Goal: Check status

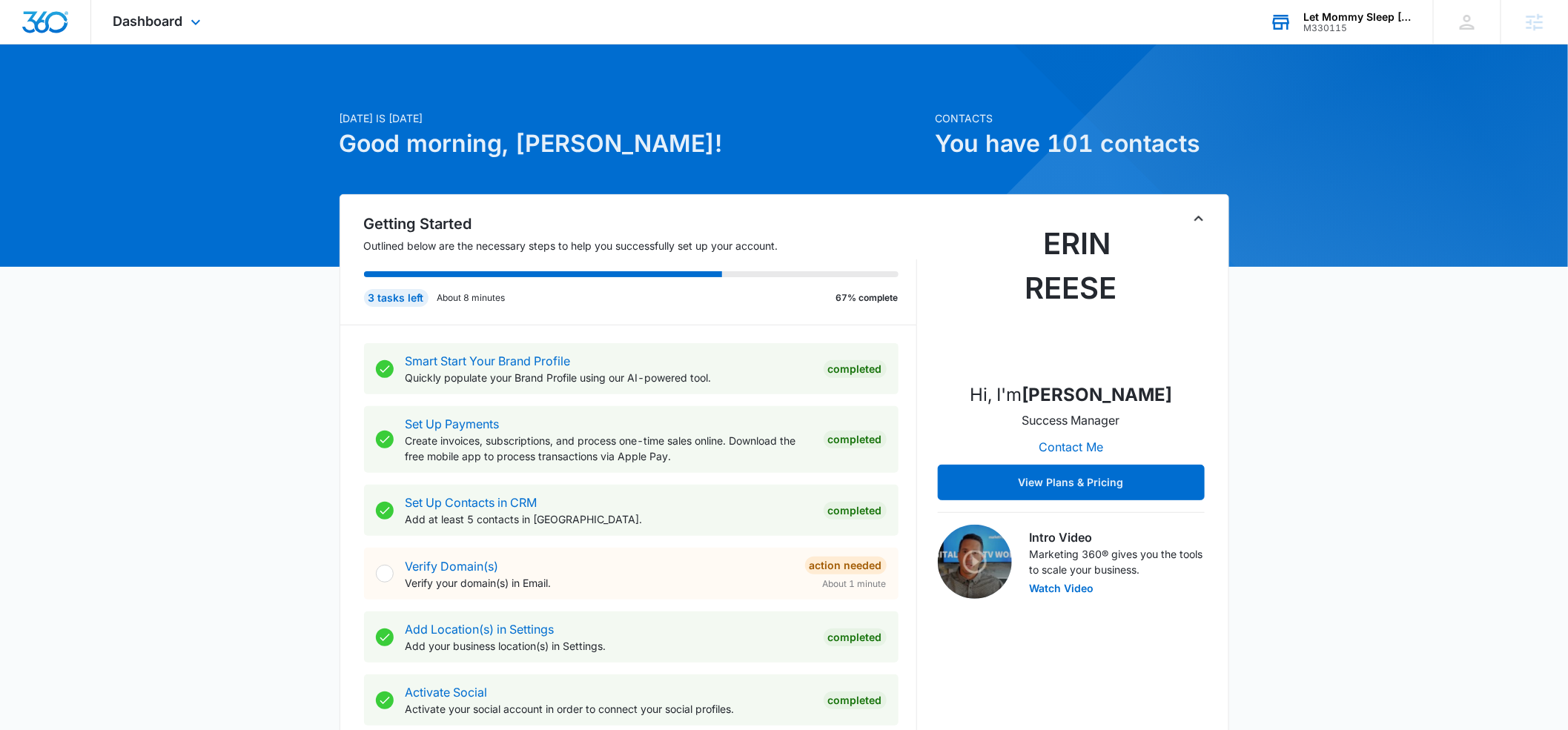
click at [1330, 16] on div "Let Mommy Sleep [US_STATE]" at bounding box center [1358, 16] width 108 height 12
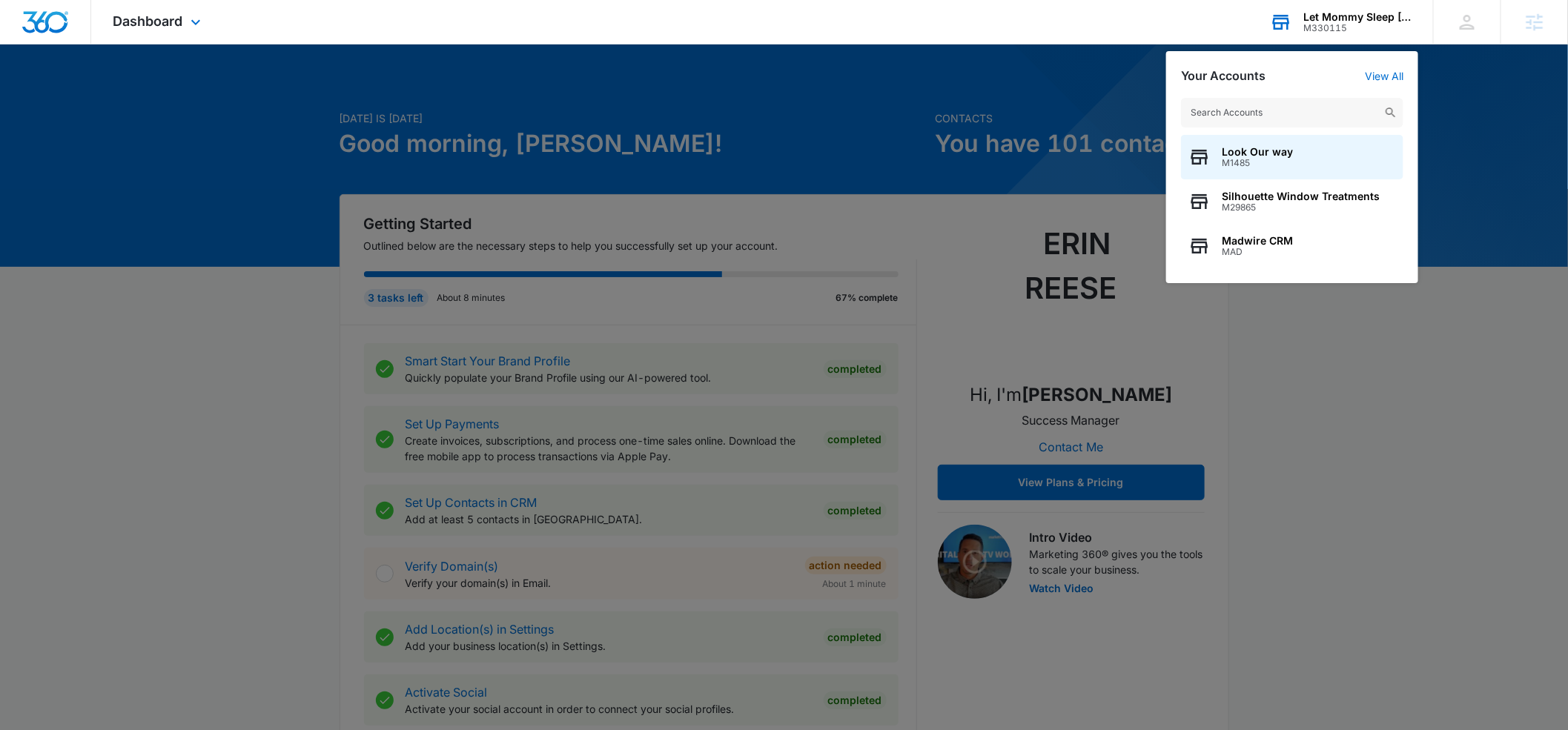
click at [1276, 107] on input "text" at bounding box center [1292, 112] width 222 height 29
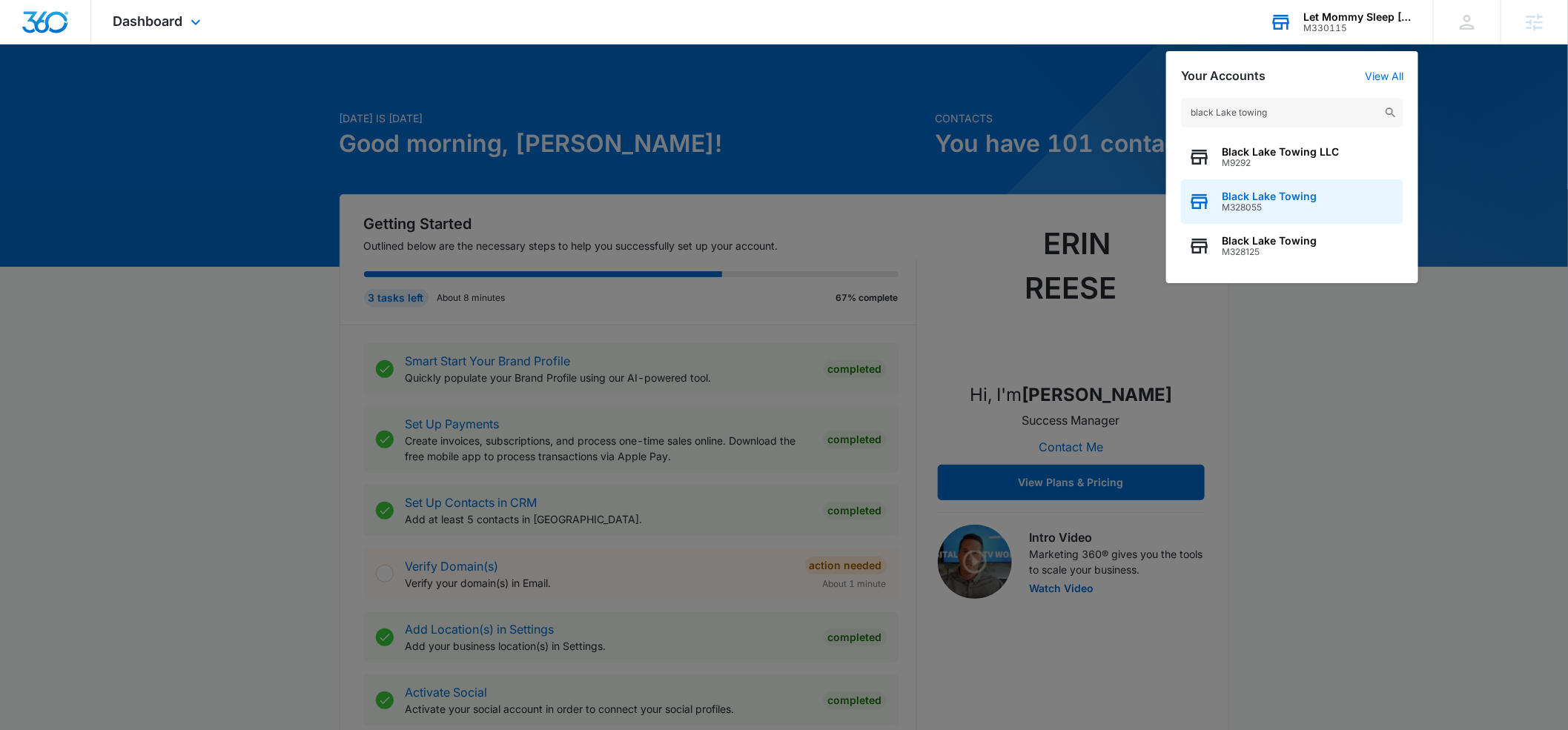
type input "black Lake towing"
click at [1252, 196] on span "Black Lake Towing" at bounding box center [1269, 196] width 95 height 12
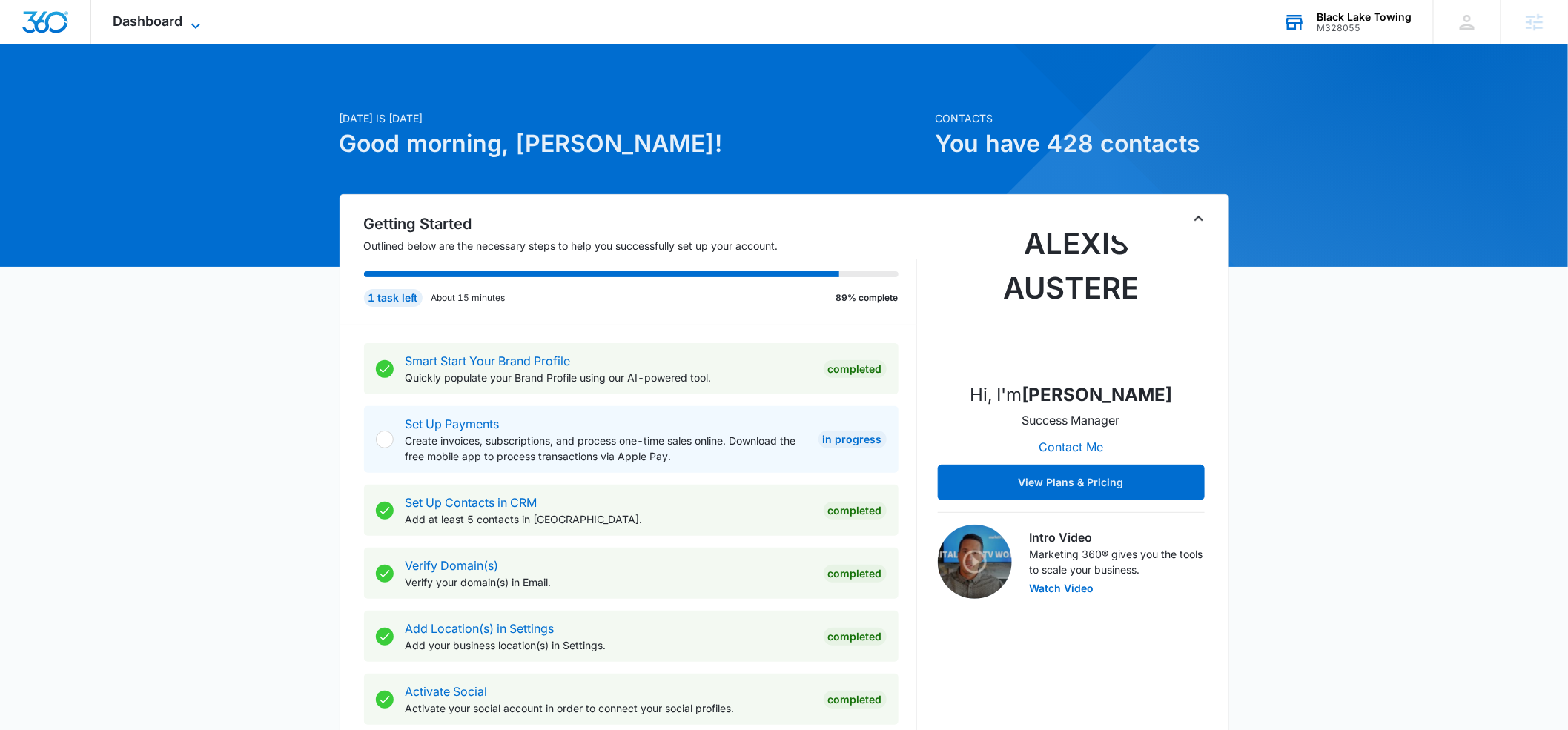
click at [190, 25] on icon at bounding box center [196, 26] width 17 height 17
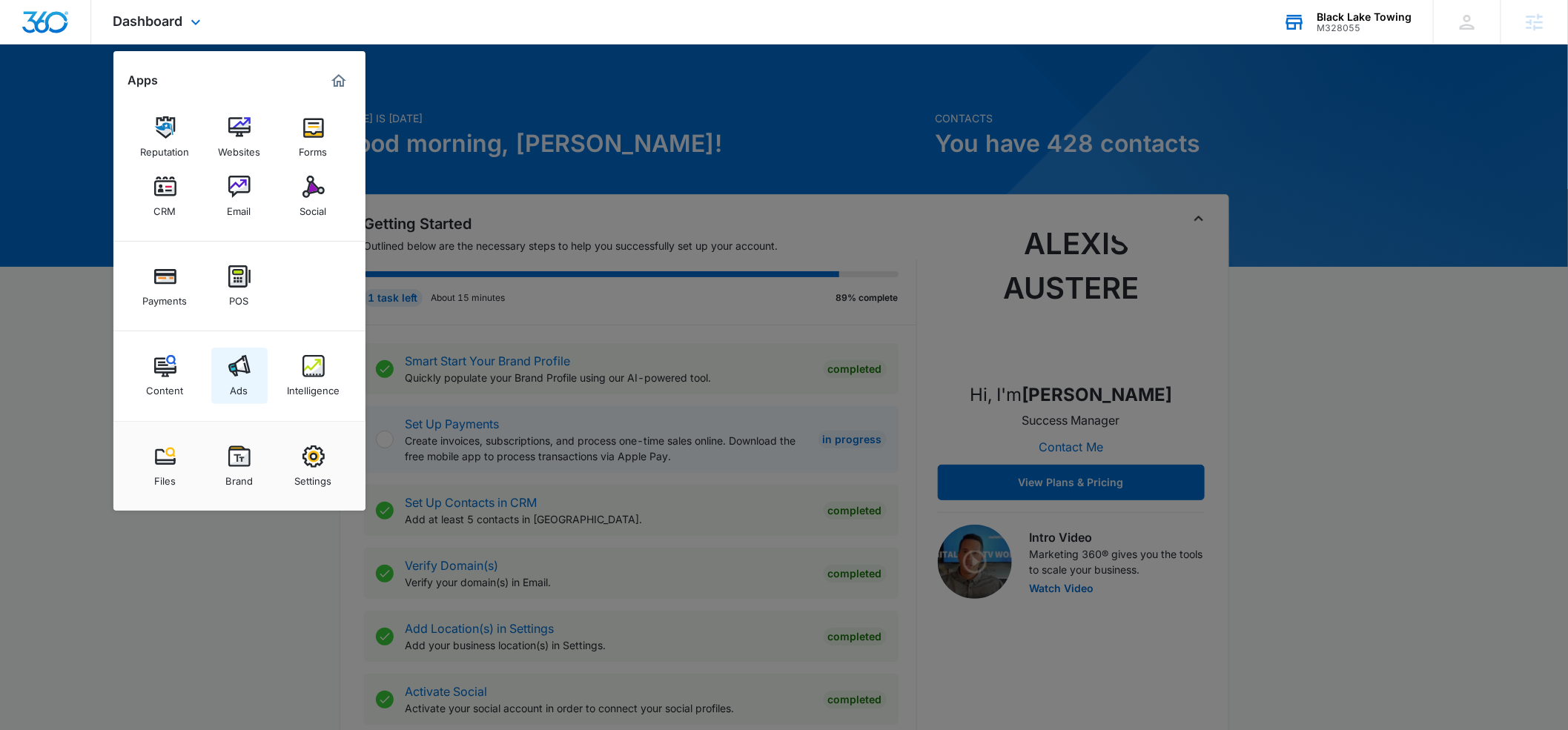
click at [234, 351] on link "Ads" at bounding box center [239, 376] width 57 height 57
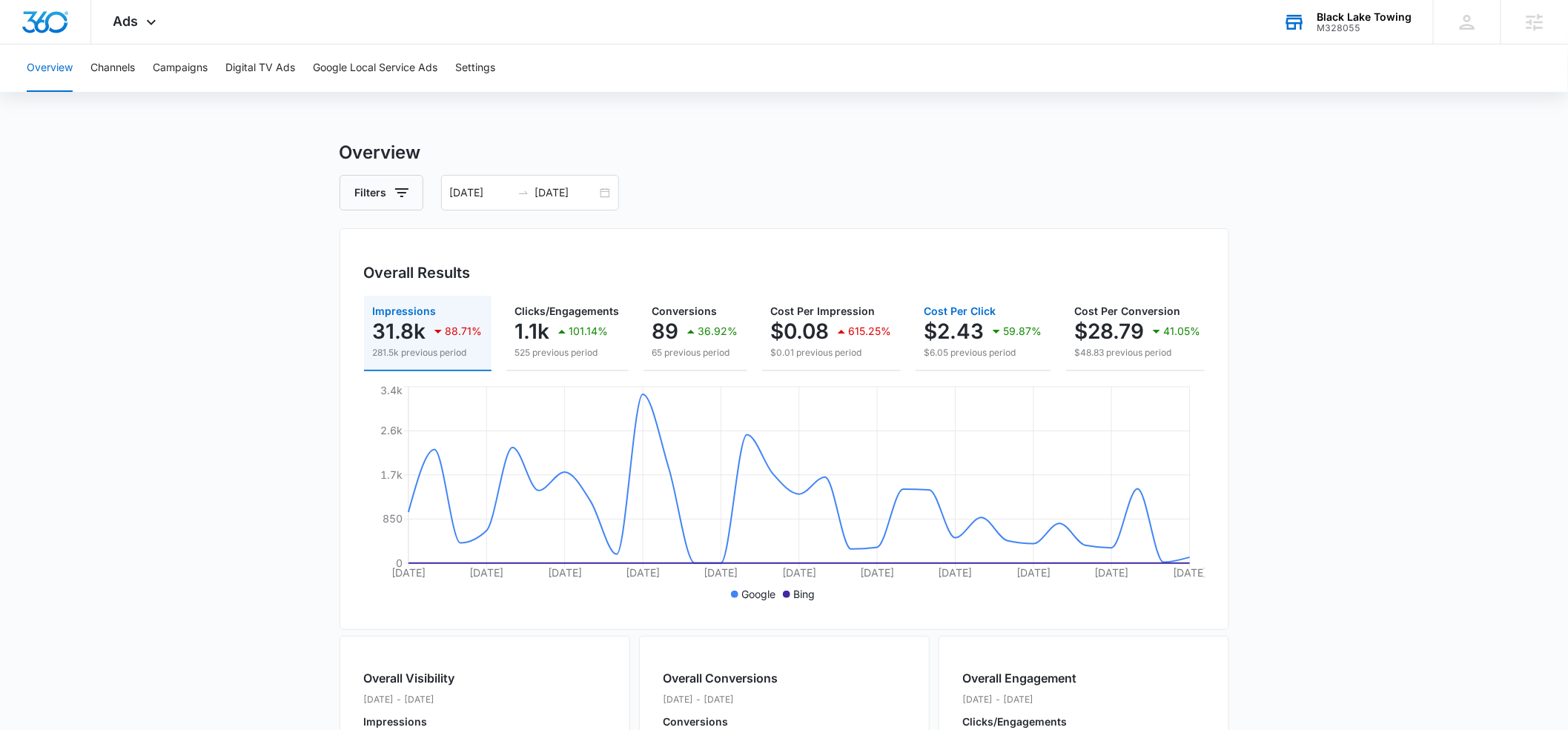
scroll to position [0, 196]
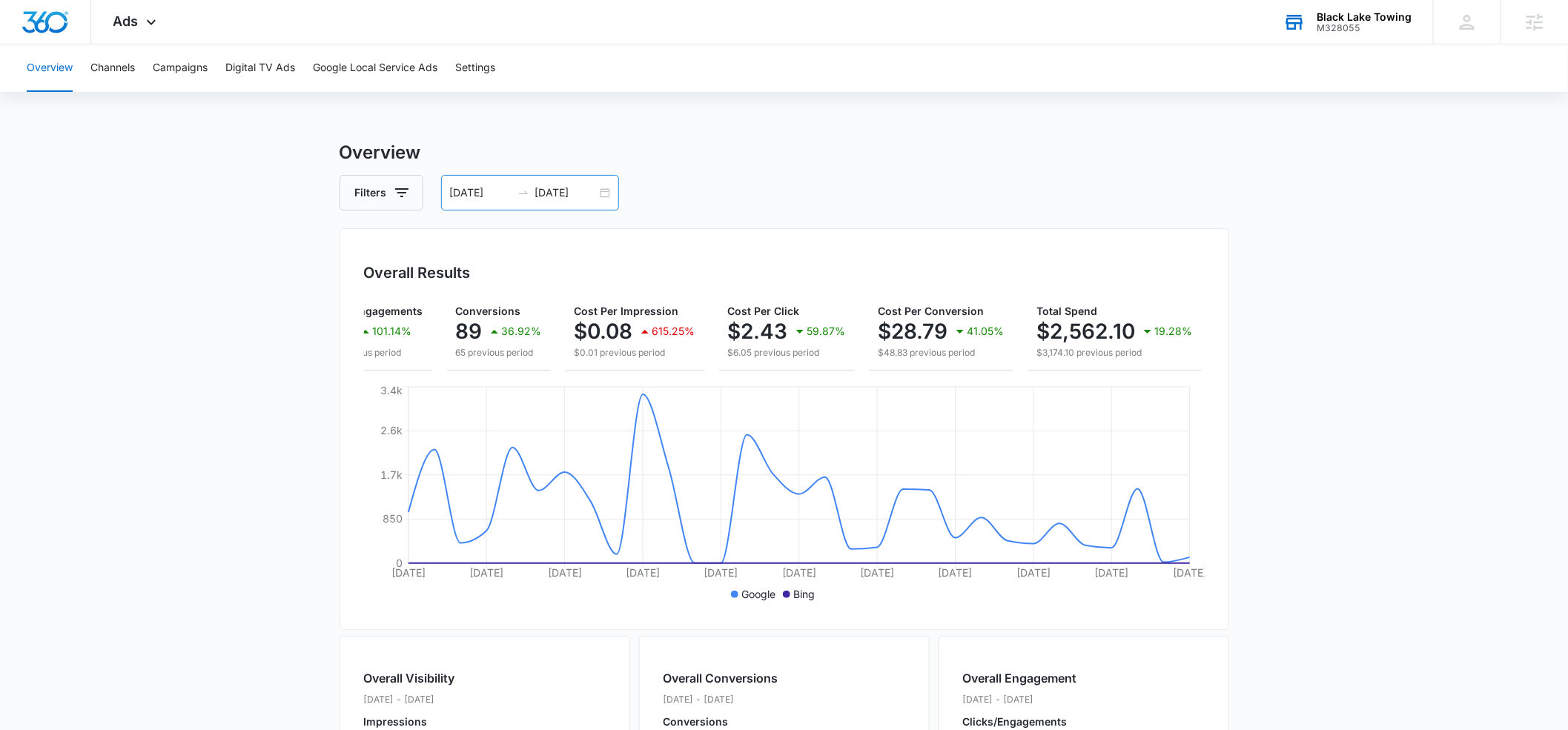
click at [546, 192] on input "[DATE]" at bounding box center [566, 193] width 61 height 16
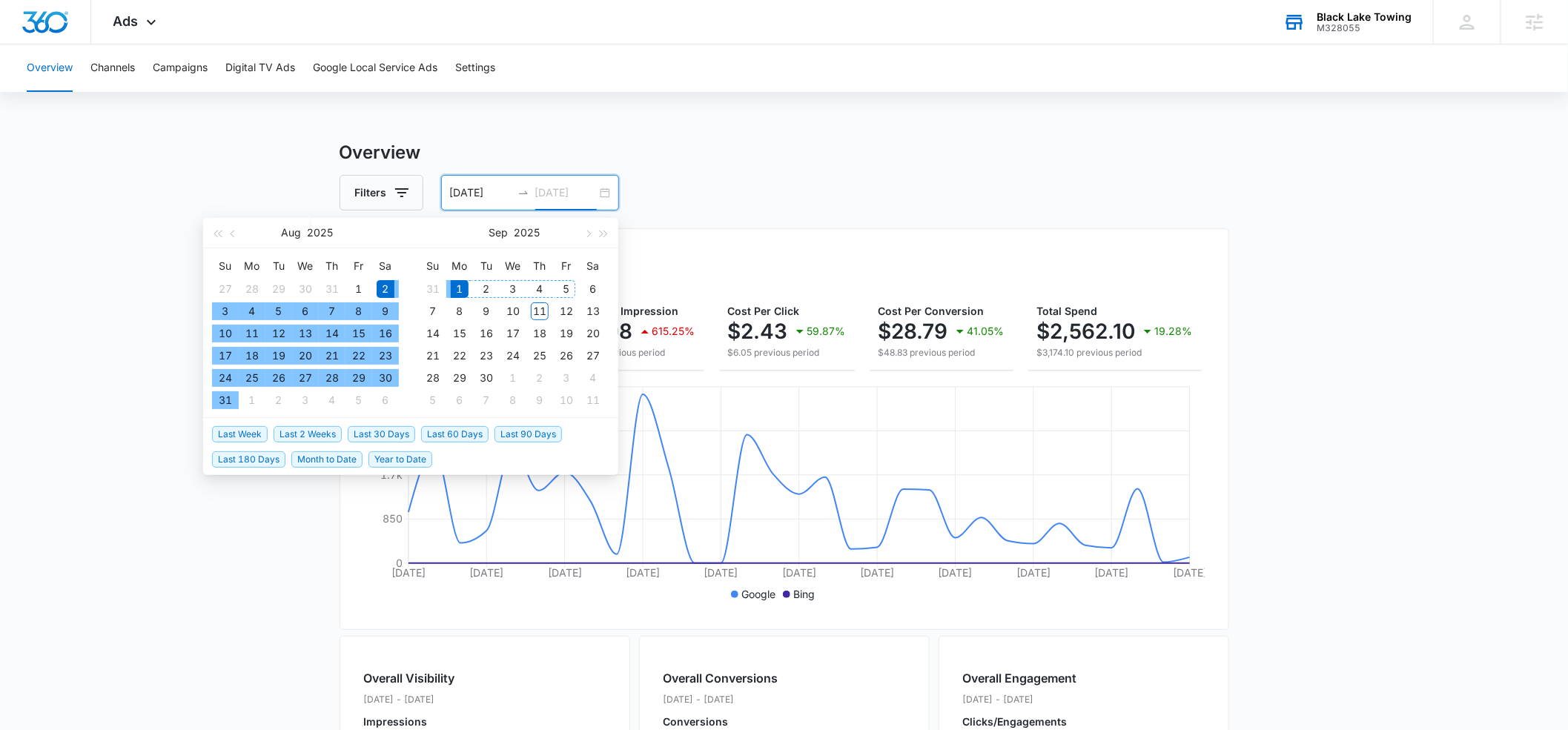
type input "[DATE]"
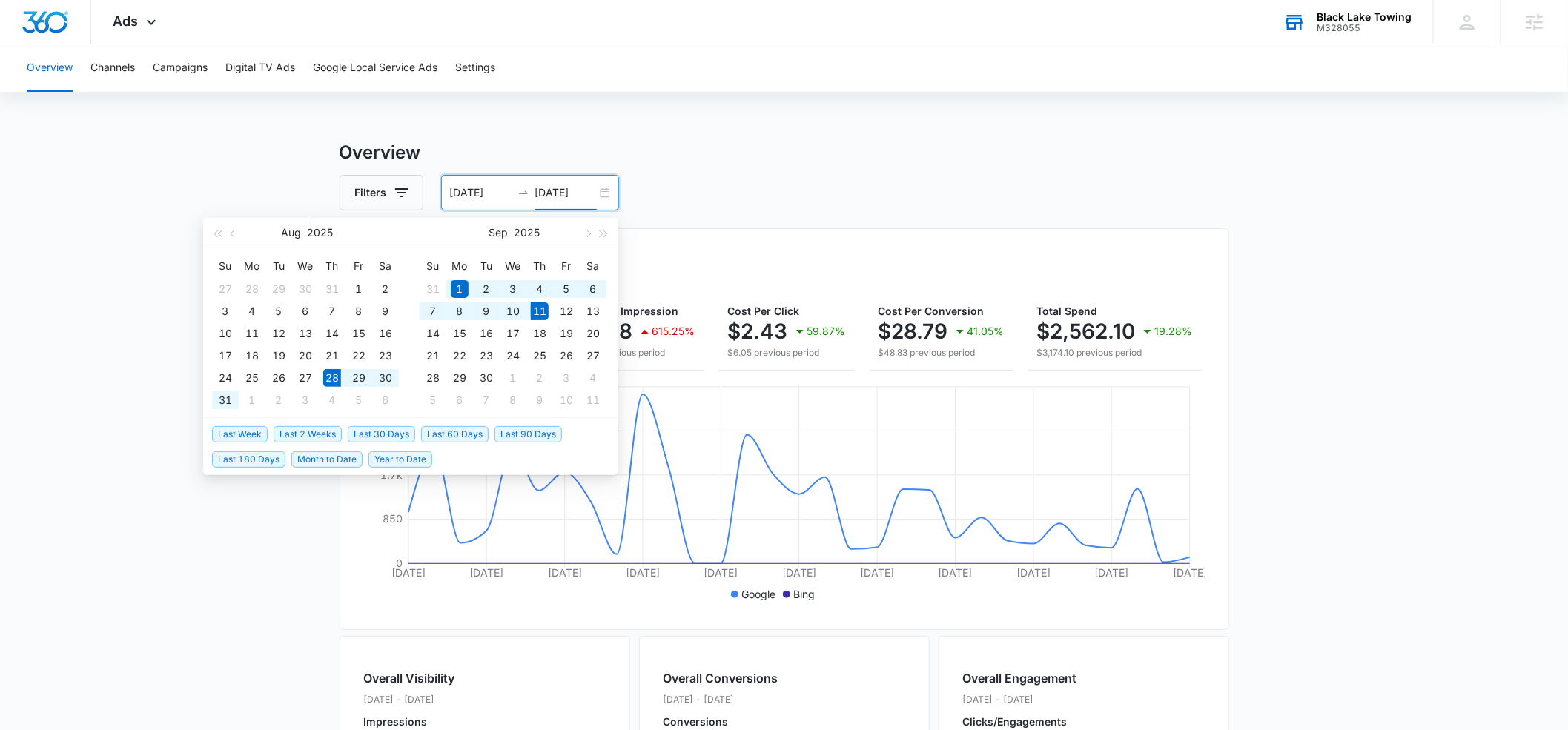
click at [301, 430] on span "Last 2 Weeks" at bounding box center [307, 435] width 69 height 16
type input "[DATE]"
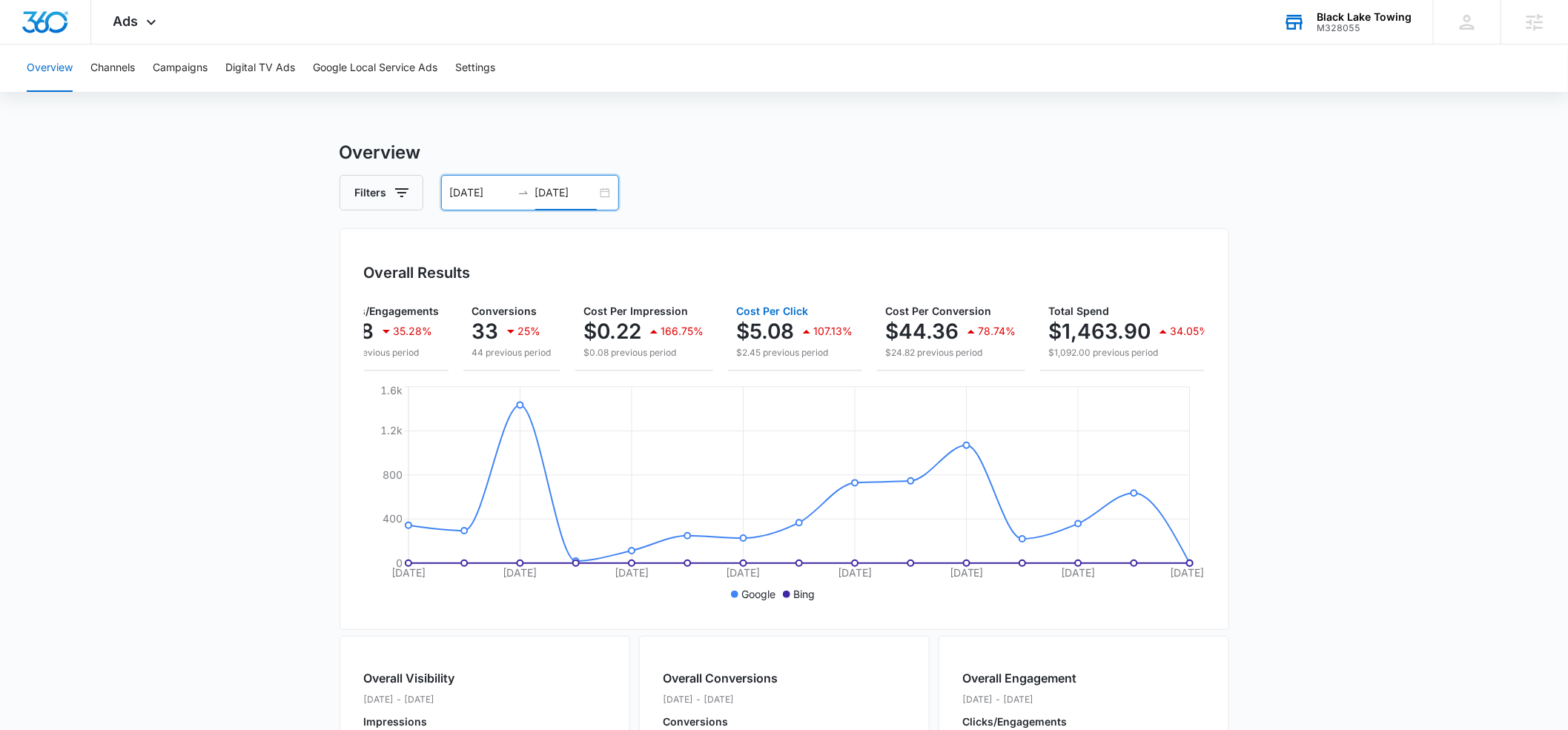
scroll to position [0, 191]
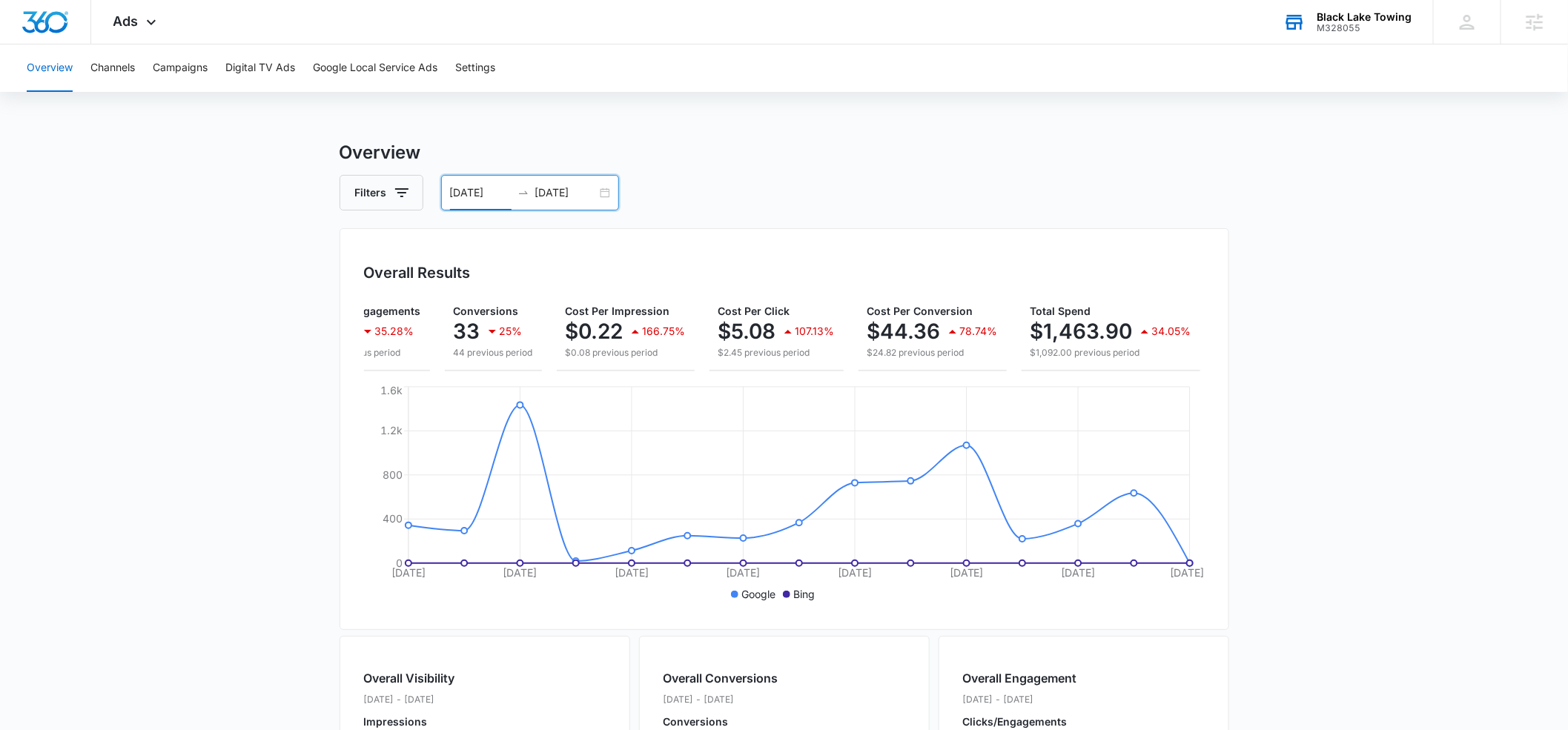
click at [479, 194] on input "[DATE]" at bounding box center [481, 193] width 61 height 16
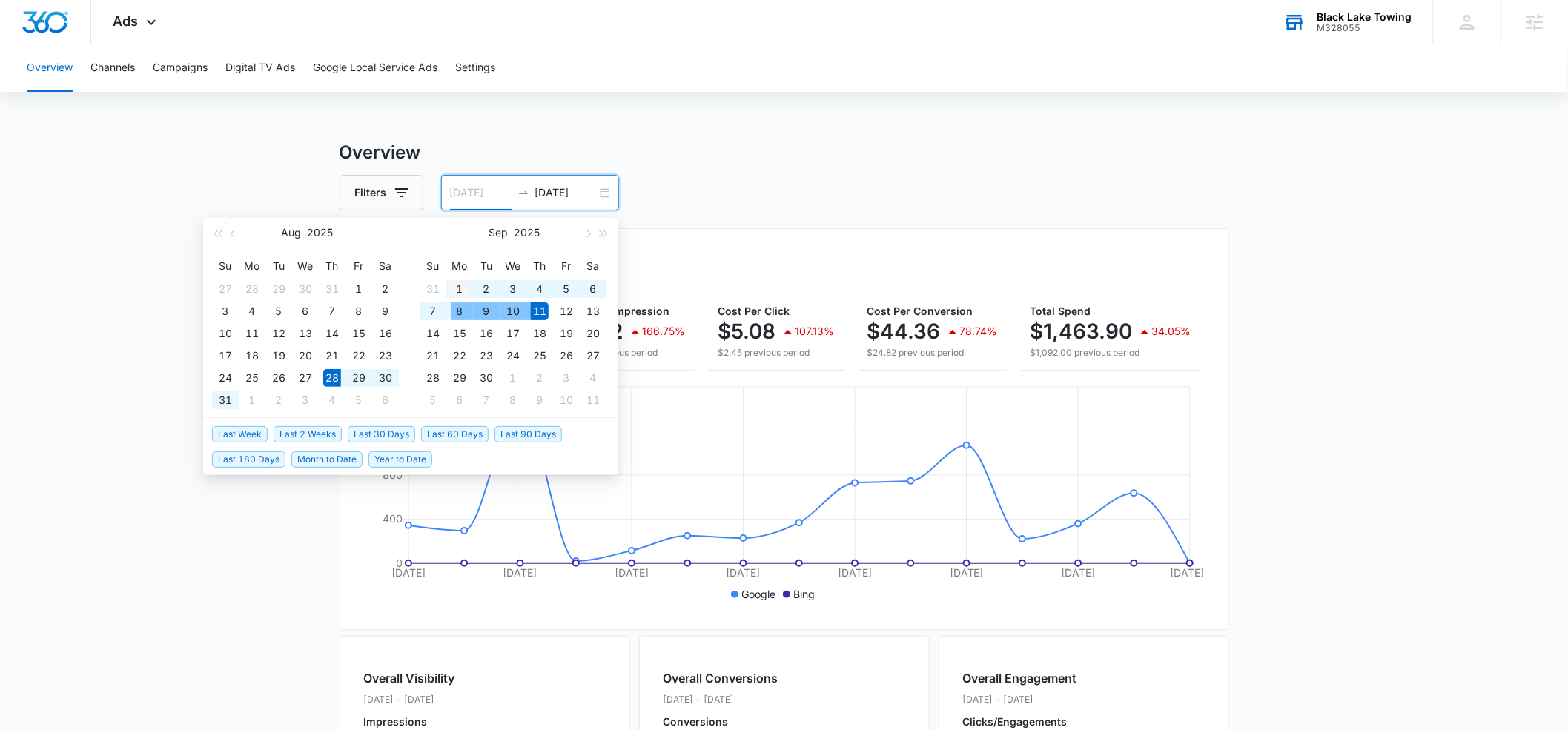
type input "[DATE]"
click at [461, 286] on div "1" at bounding box center [459, 289] width 17 height 17
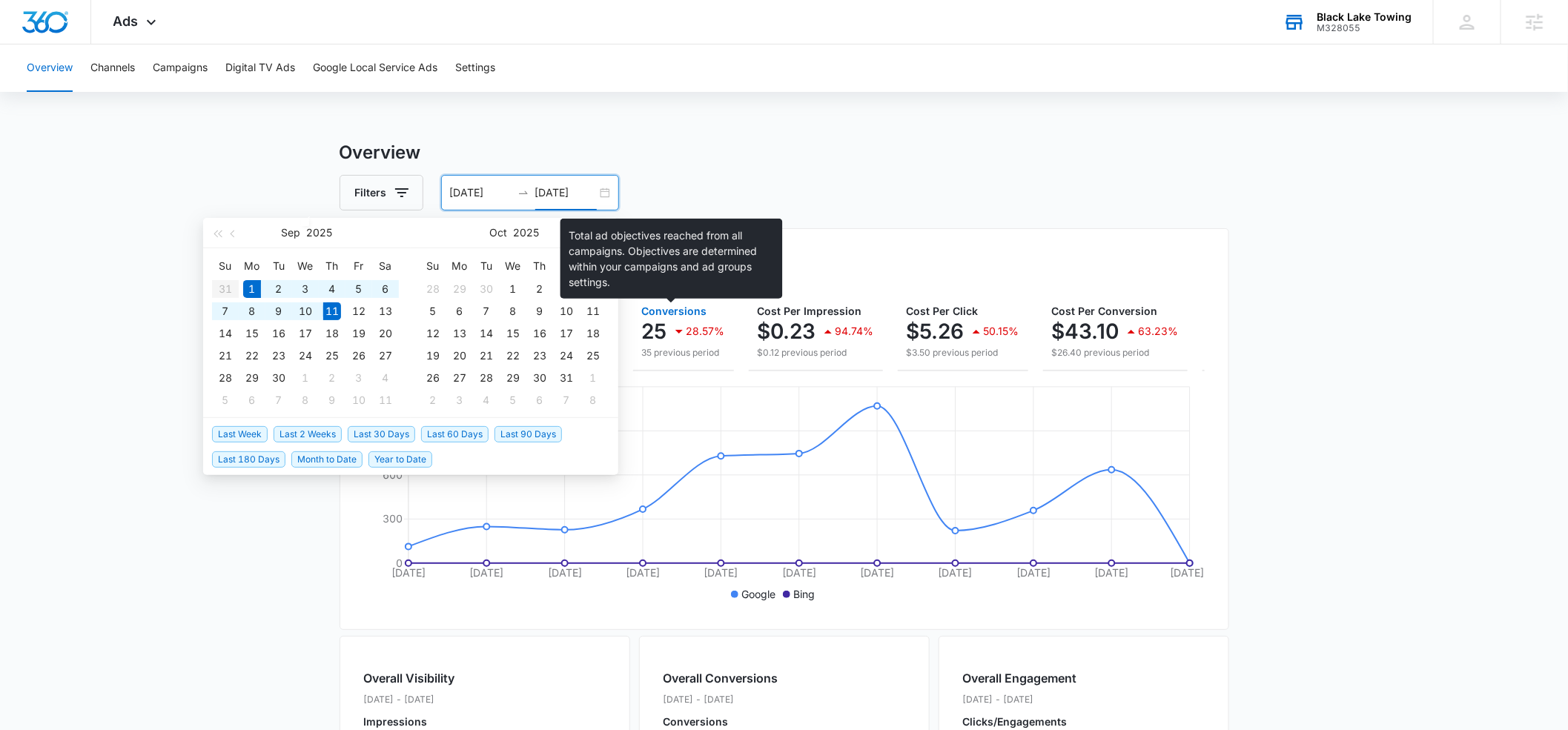
click at [674, 309] on span "Conversions" at bounding box center [674, 312] width 65 height 13
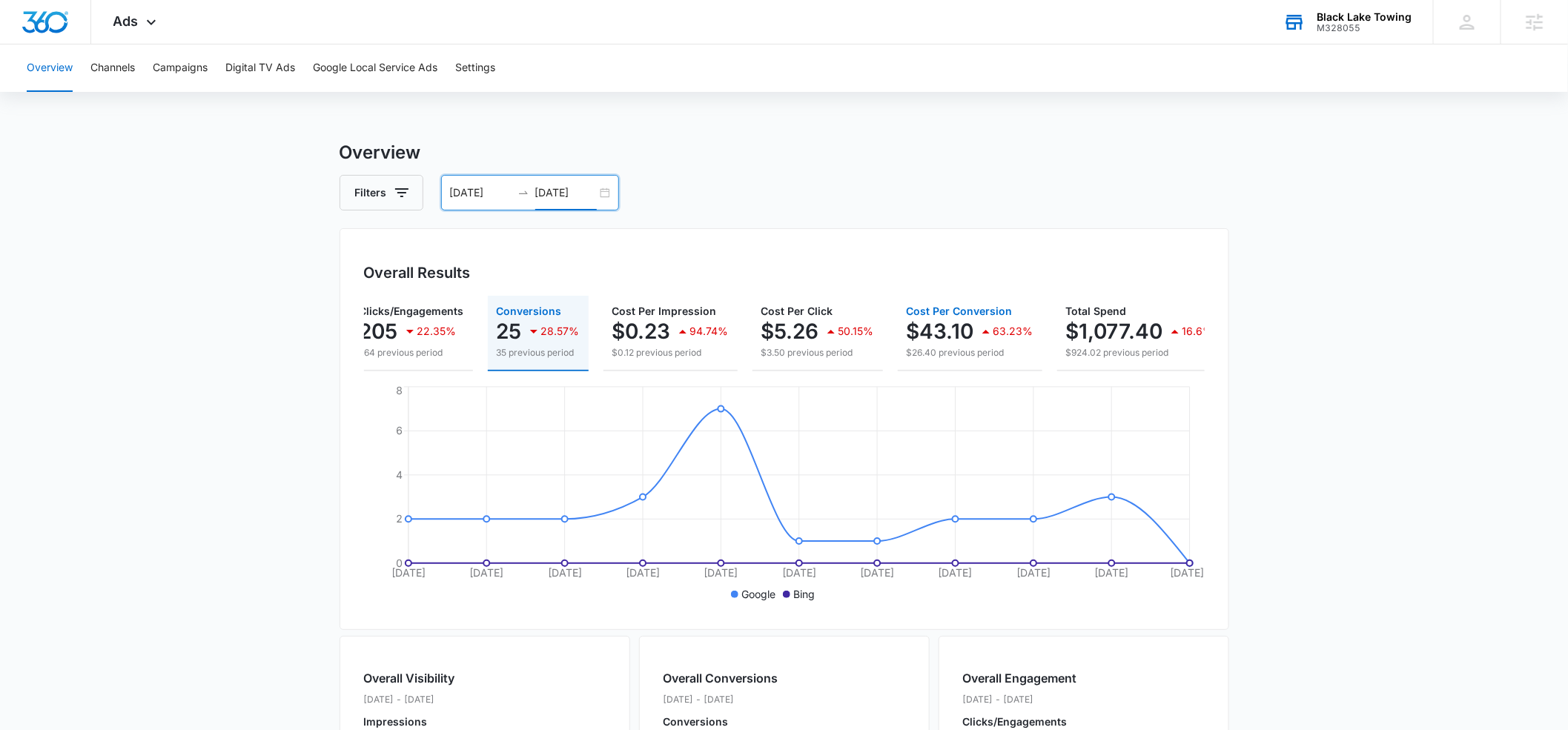
scroll to position [0, 167]
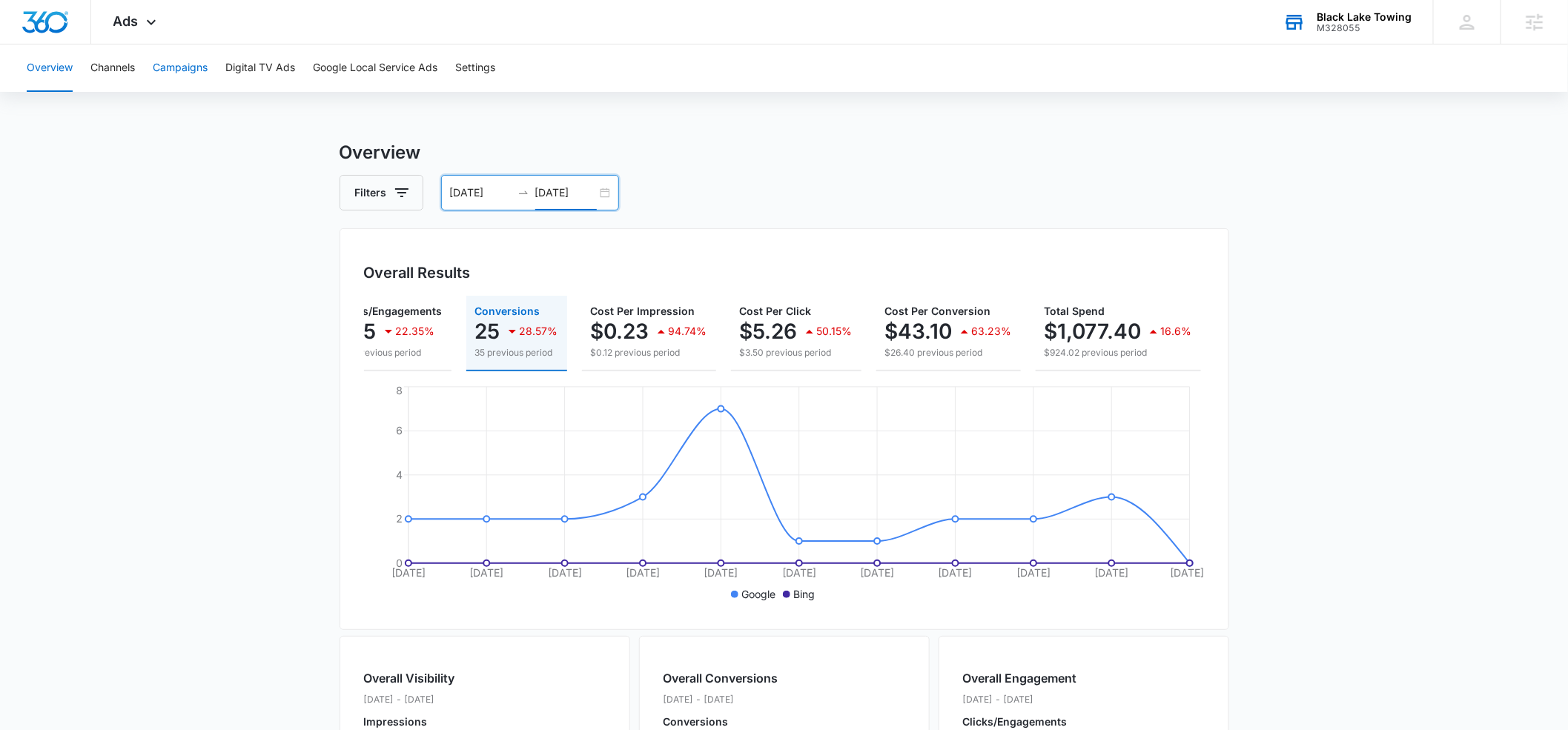
click at [162, 66] on button "Campaigns" at bounding box center [180, 69] width 55 height 48
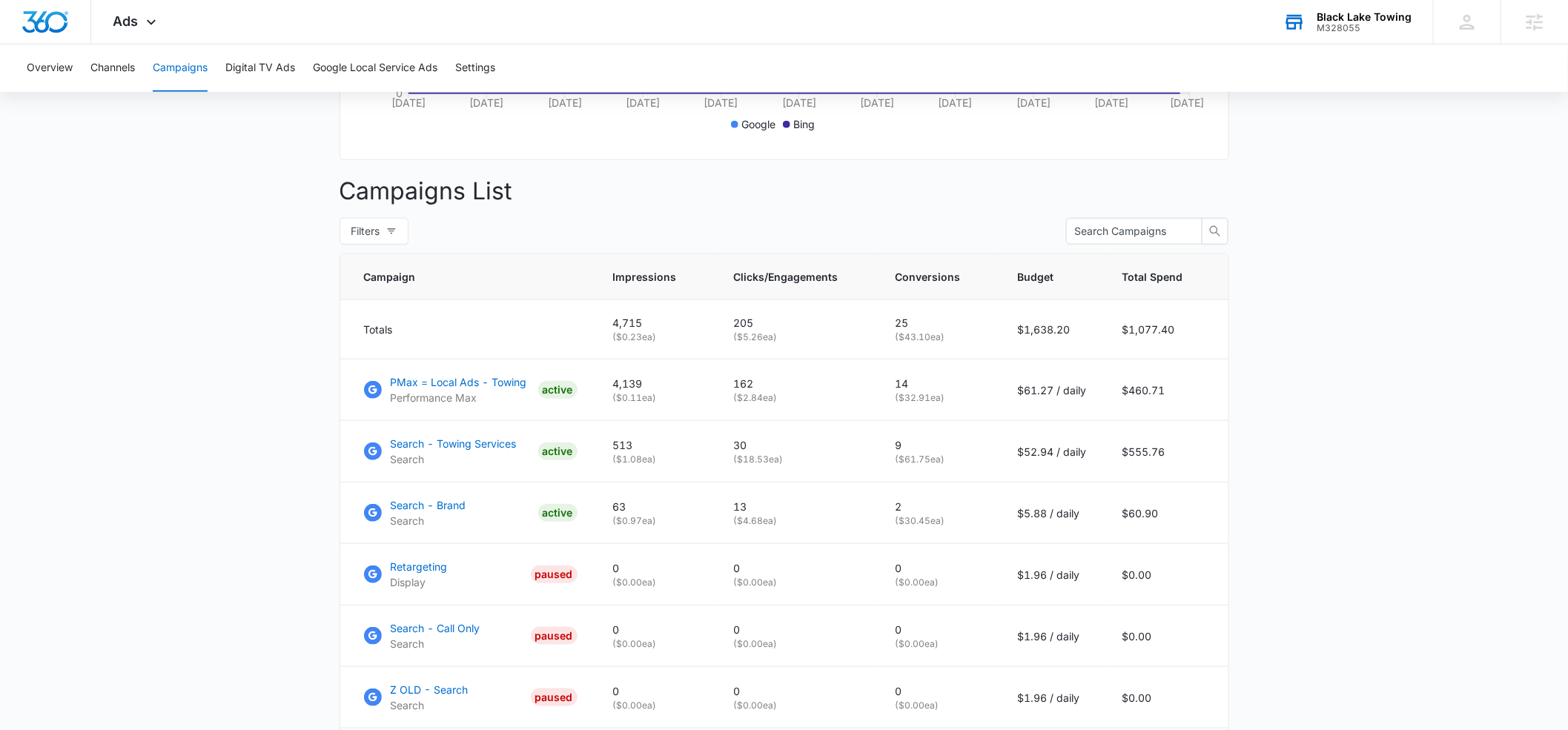
scroll to position [509, 0]
